Goal: Task Accomplishment & Management: Manage account settings

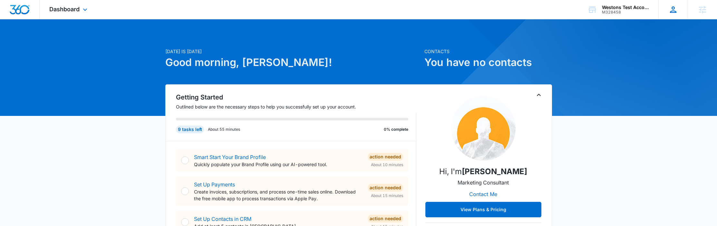
click at [674, 13] on icon at bounding box center [673, 9] width 6 height 6
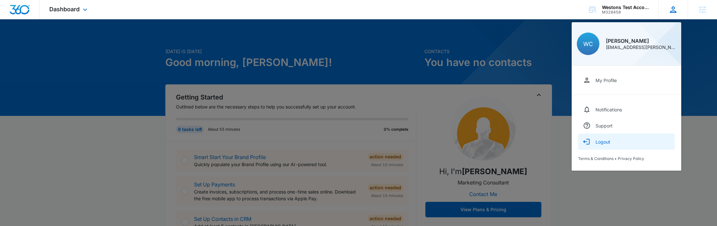
click at [603, 141] on div "Logout" at bounding box center [602, 141] width 15 height 5
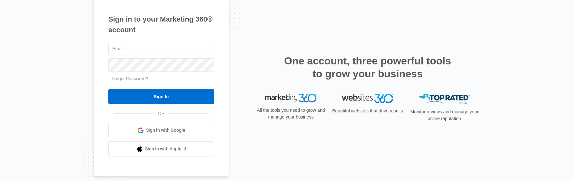
type input "weston.clark@madwire.com"
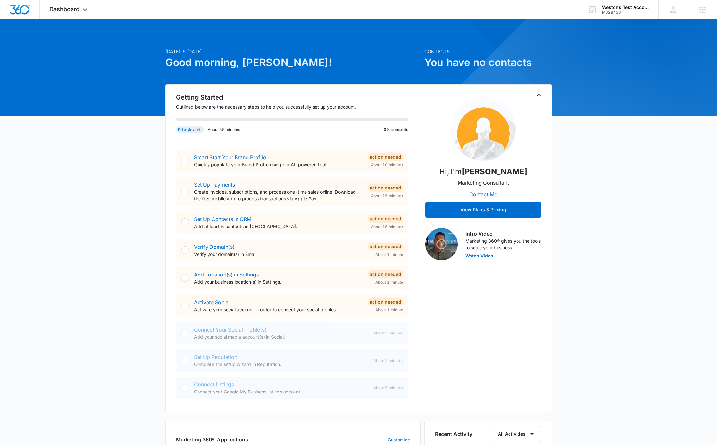
click at [606, 176] on div "Today is Tuesday, September 16th Good morning, Weston! Contacts You have no con…" at bounding box center [358, 372] width 717 height 690
